Goal: Task Accomplishment & Management: Use online tool/utility

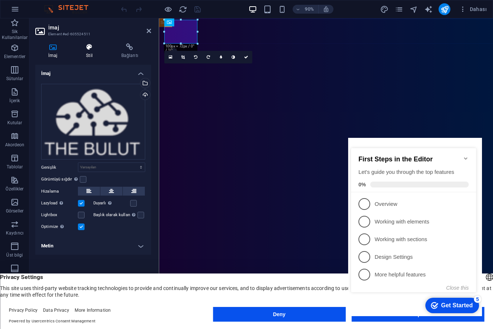
click at [90, 50] on icon at bounding box center [89, 46] width 32 height 7
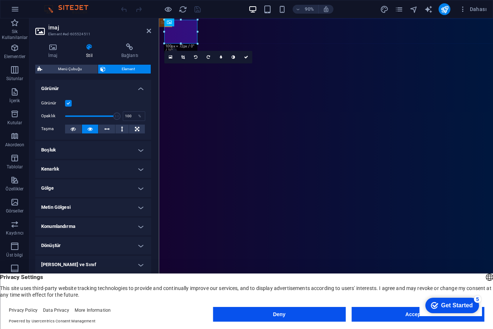
scroll to position [84, 0]
click at [139, 151] on h4 "Boşluk" at bounding box center [93, 150] width 116 height 18
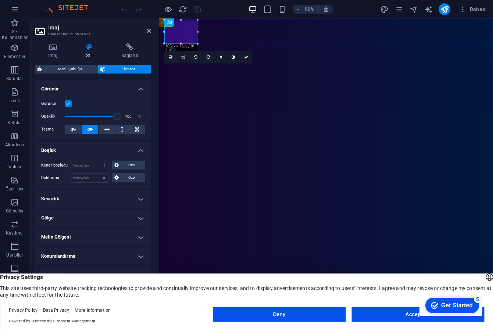
click at [137, 199] on h4 "Kenarlık" at bounding box center [93, 199] width 116 height 18
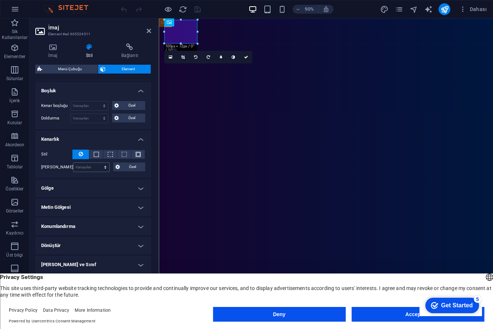
scroll to position [144, 0]
click at [141, 189] on h4 "Gölge" at bounding box center [93, 189] width 116 height 18
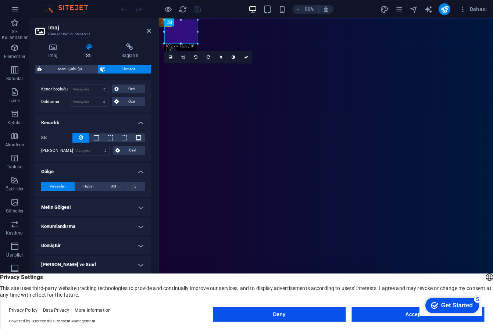
scroll to position [160, 0]
click at [138, 206] on h4 "Metin Gölgesi" at bounding box center [93, 208] width 116 height 18
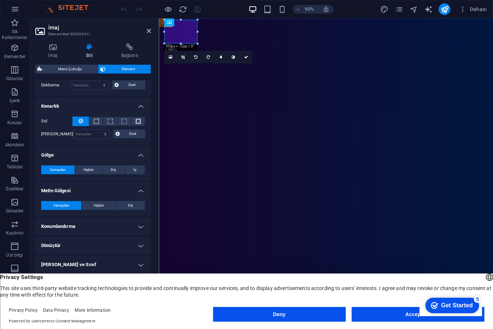
scroll to position [177, 0]
click at [137, 230] on h4 "Konumlandırma" at bounding box center [93, 227] width 116 height 18
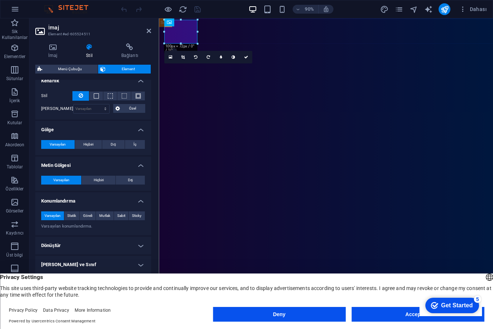
scroll to position [202, 0]
click at [141, 246] on h4 "Dönüştür" at bounding box center [93, 246] width 116 height 18
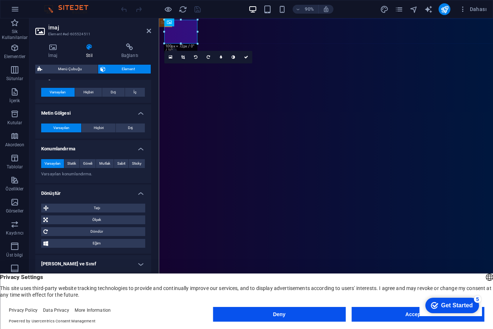
scroll to position [253, 0]
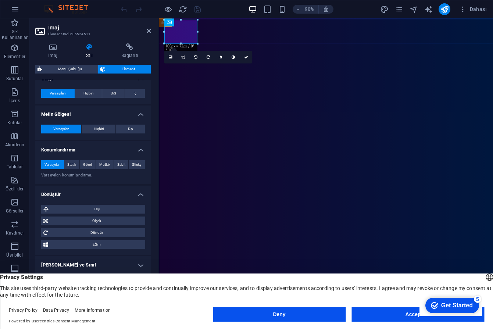
click at [139, 262] on h4 "[PERSON_NAME] ve Sınıf" at bounding box center [93, 265] width 116 height 18
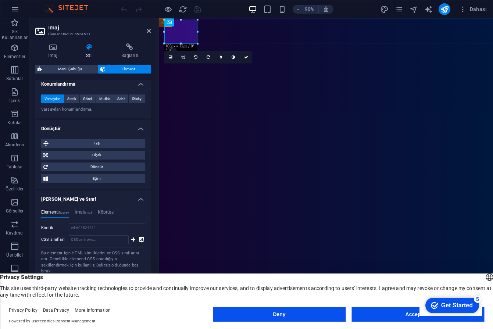
scroll to position [319, 0]
click at [148, 30] on icon at bounding box center [149, 31] width 4 height 6
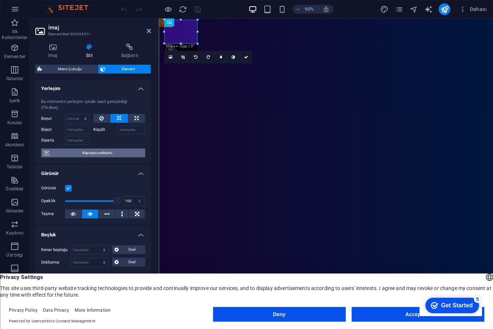
click at [87, 152] on span "Kapsayıcı yerleşimi" at bounding box center [96, 152] width 91 height 9
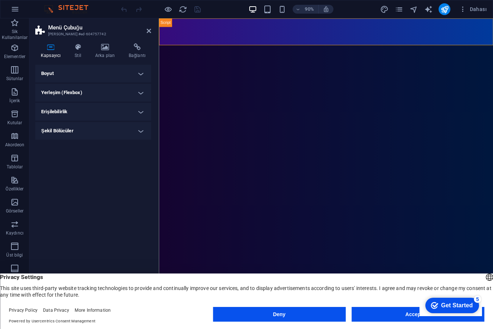
click at [80, 73] on h4 "Boyut" at bounding box center [93, 74] width 116 height 18
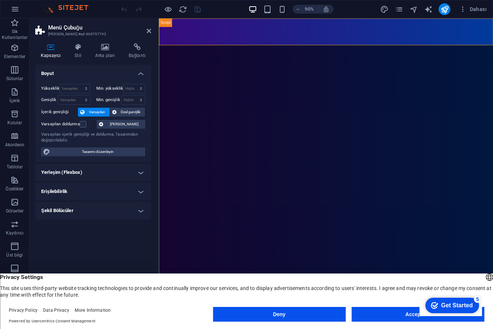
click at [92, 173] on h4 "Yerleşim (Flexbox)" at bounding box center [93, 172] width 116 height 18
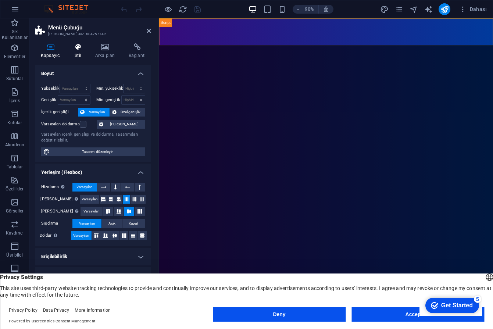
click at [81, 55] on h4 "Stil" at bounding box center [79, 50] width 21 height 15
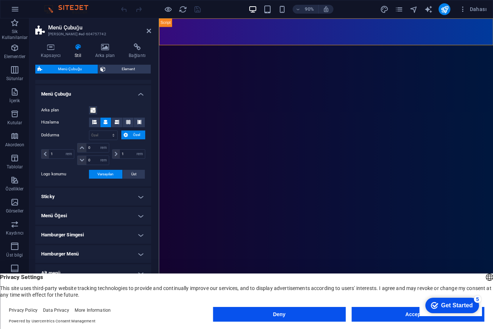
scroll to position [119, 0]
click at [104, 197] on h4 "Sticky" at bounding box center [93, 197] width 116 height 18
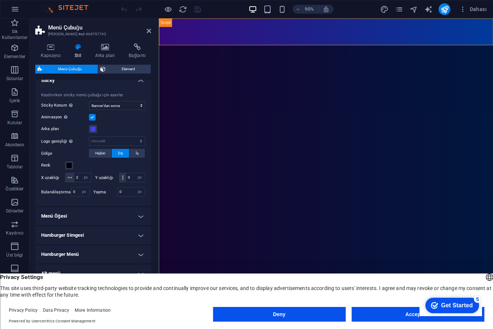
scroll to position [231, 0]
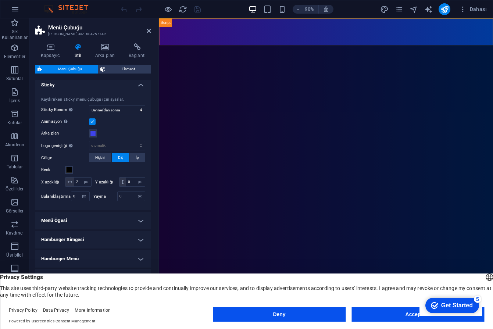
click at [88, 217] on h4 "Menü Öğesi" at bounding box center [93, 221] width 116 height 18
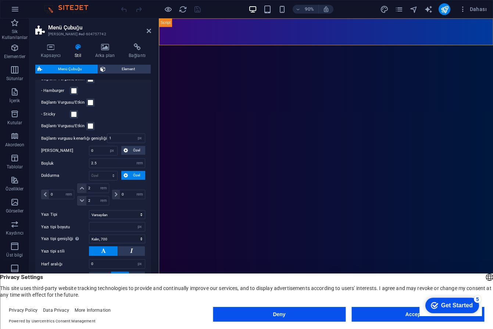
scroll to position [429, 0]
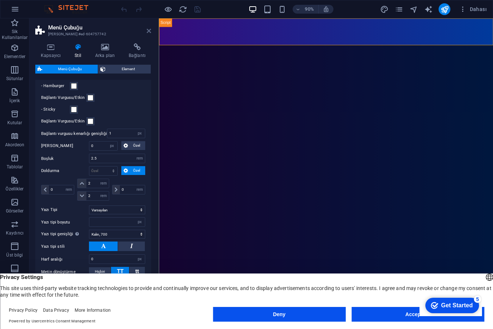
click at [148, 30] on icon at bounding box center [149, 31] width 4 height 6
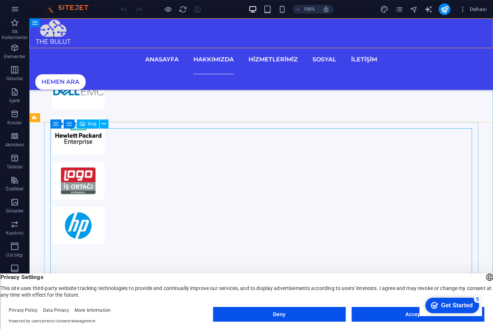
scroll to position [962, 0]
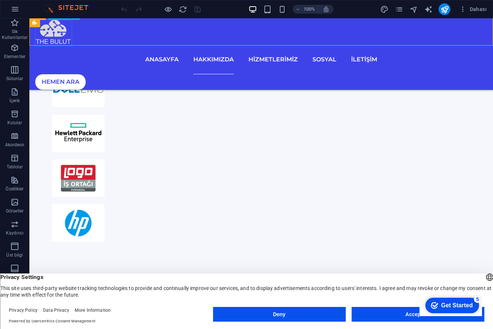
click at [59, 41] on figure at bounding box center [260, 31] width 451 height 26
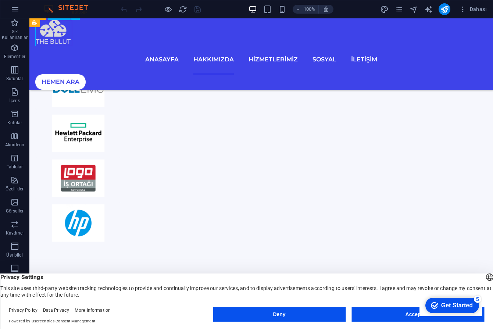
click at [59, 41] on figure at bounding box center [260, 31] width 451 height 26
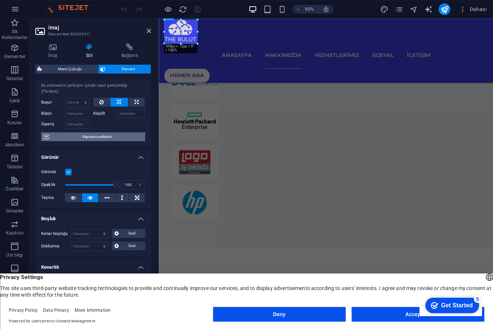
scroll to position [1, 0]
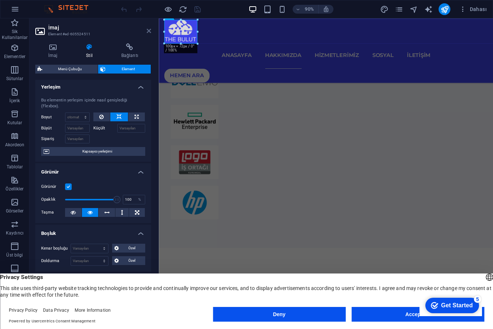
click at [150, 33] on icon at bounding box center [149, 31] width 4 height 6
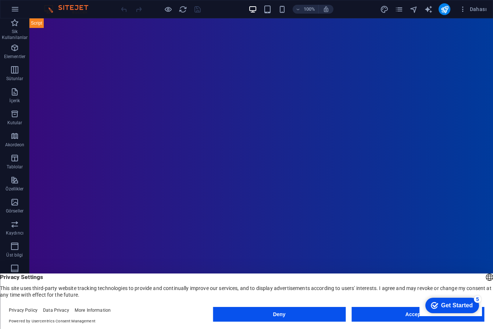
scroll to position [0, 0]
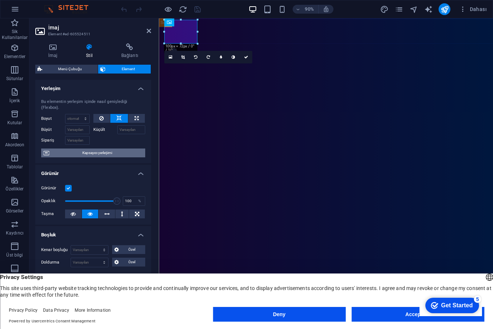
click at [98, 152] on span "Kapsayıcı yerleşimi" at bounding box center [96, 152] width 91 height 9
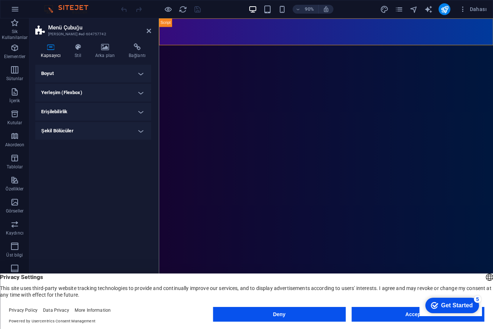
click at [112, 73] on h4 "Boyut" at bounding box center [93, 74] width 116 height 18
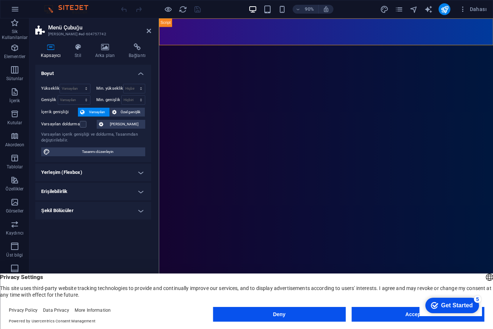
click at [100, 173] on h4 "Yerleşim (Flexbox)" at bounding box center [93, 172] width 116 height 18
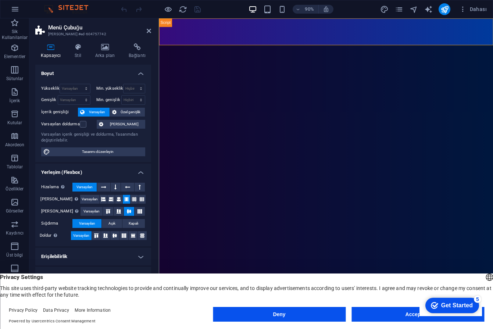
click at [80, 255] on h4 "Erişilebilirlik" at bounding box center [93, 257] width 116 height 18
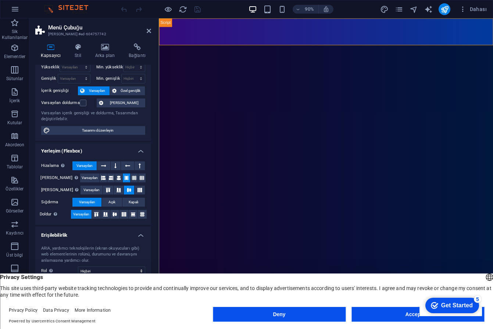
scroll to position [21, 0]
click at [106, 129] on span "Tasarımı düzenleyin" at bounding box center [97, 130] width 91 height 9
select select "rem"
